Goal: Information Seeking & Learning: Learn about a topic

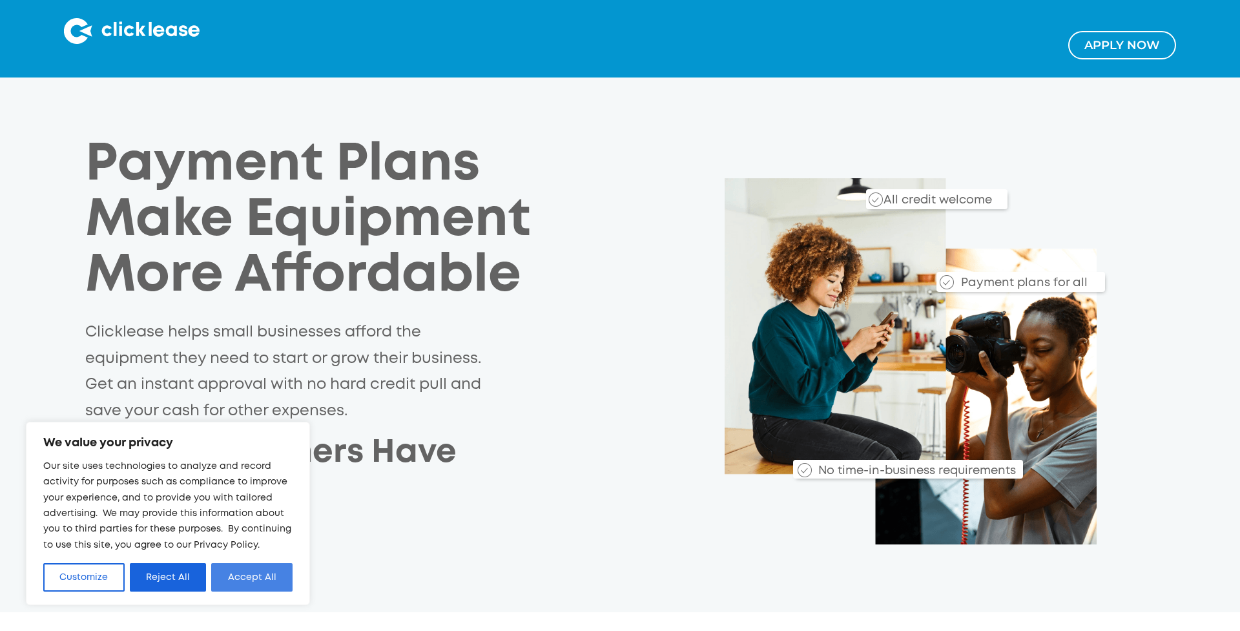
click at [247, 588] on button "Accept All" at bounding box center [251, 577] width 81 height 28
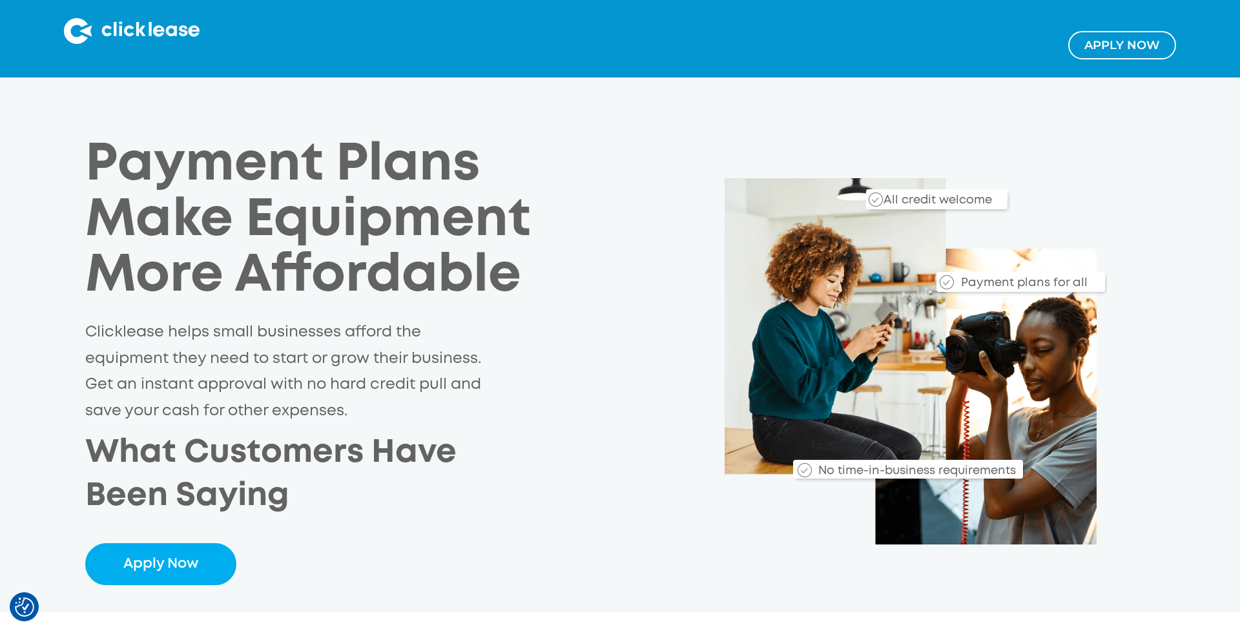
click at [104, 49] on div "Apply NOw" at bounding box center [620, 38] width 1138 height 41
click at [110, 37] on img at bounding box center [132, 31] width 136 height 26
click at [67, 32] on img at bounding box center [132, 31] width 136 height 26
click at [77, 31] on img at bounding box center [132, 31] width 136 height 26
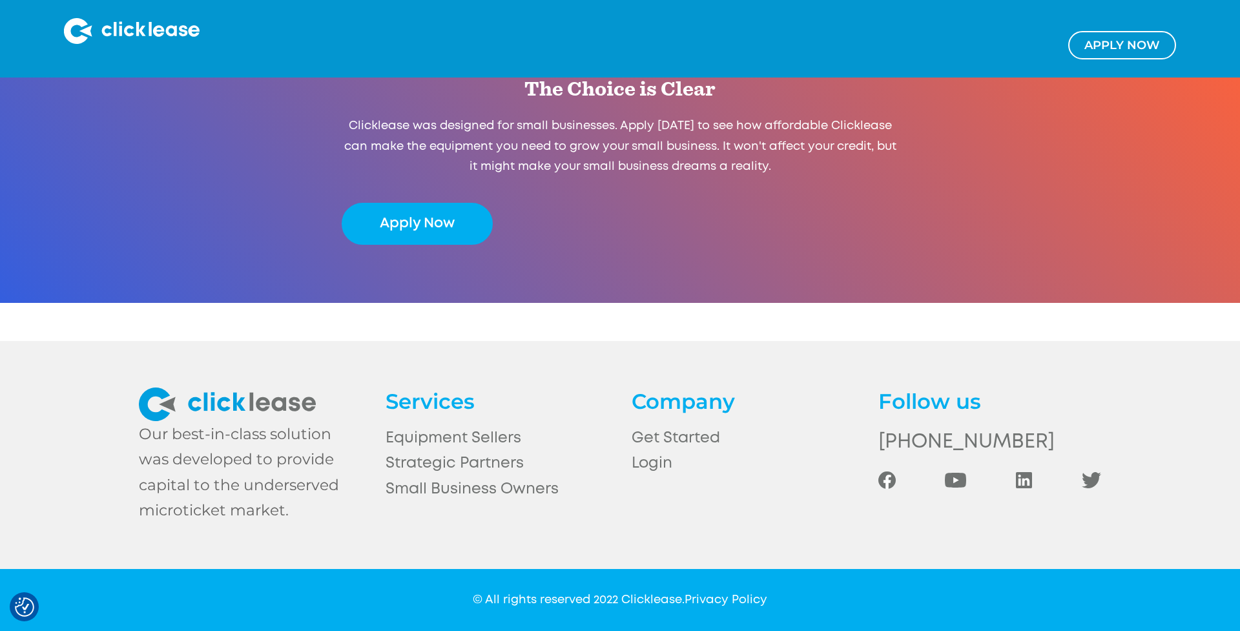
scroll to position [2535, 0]
click at [447, 492] on link "Small Business Owners" at bounding box center [497, 489] width 223 height 25
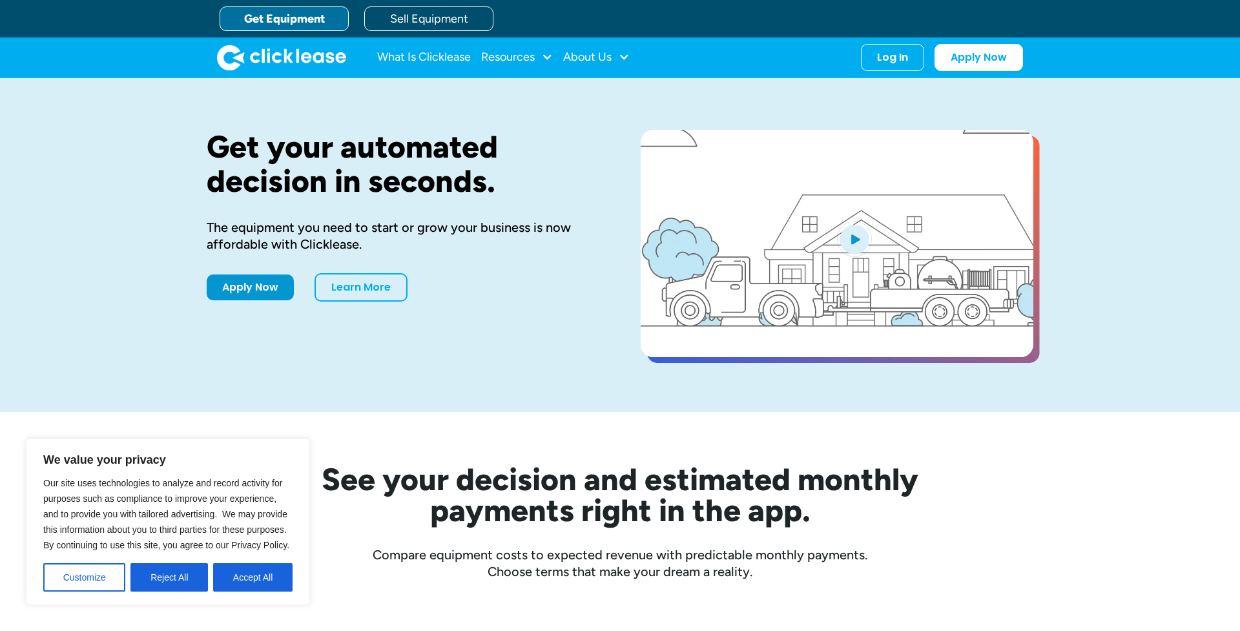
drag, startPoint x: 891, startPoint y: 56, endPoint x: 664, endPoint y: 70, distance: 227.1
click at [728, 61] on nav "What Is Clicklease Resources Blog Case Studies Videos FAQs About Us About Us Ca…" at bounding box center [700, 57] width 646 height 27
